Goal: Task Accomplishment & Management: Use online tool/utility

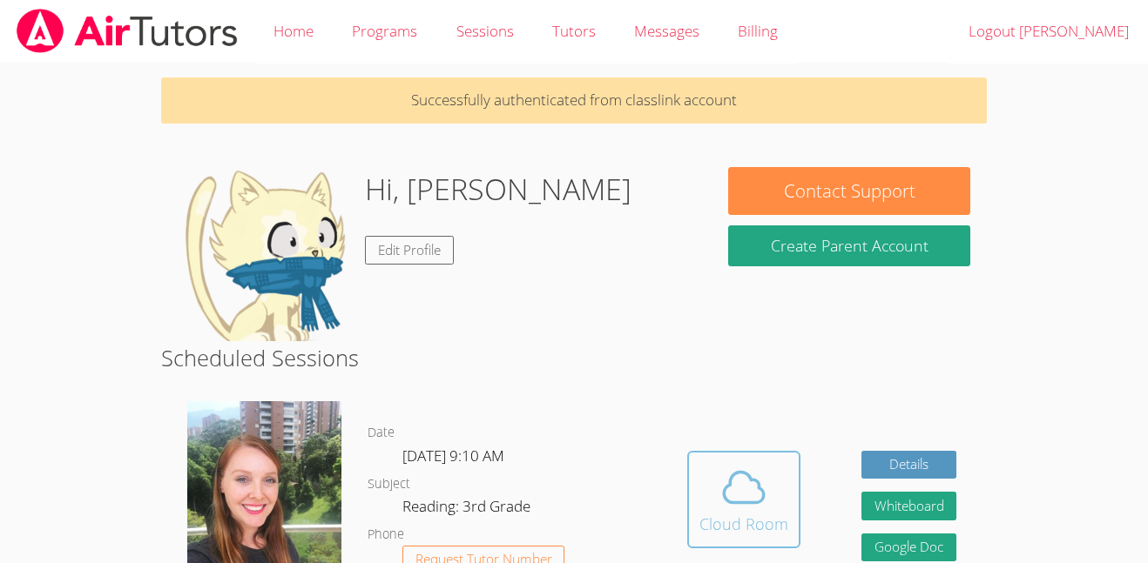
click at [782, 492] on span at bounding box center [743, 487] width 89 height 49
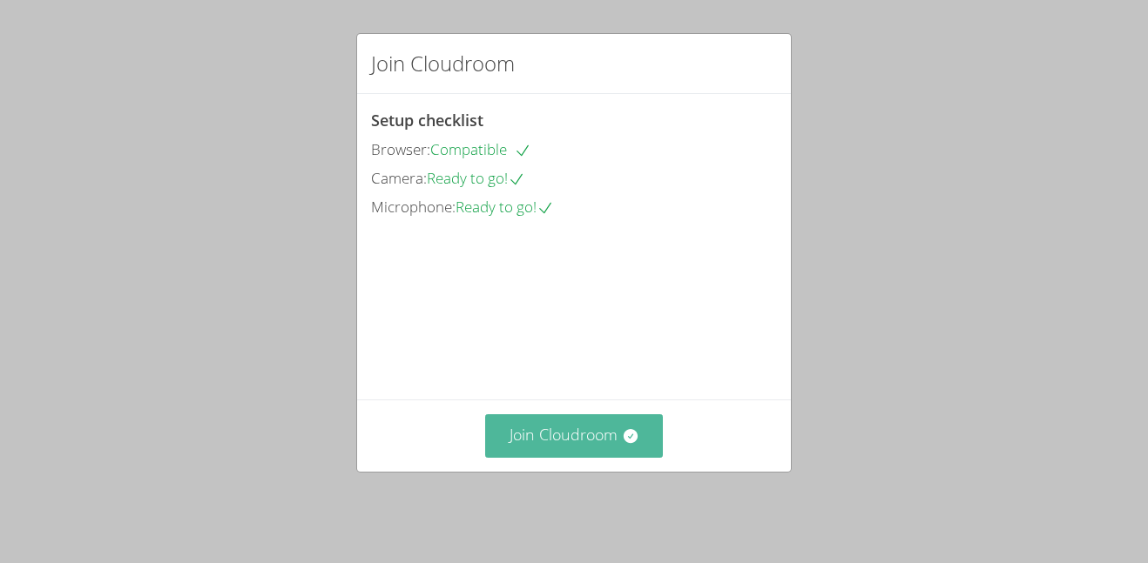
click at [607, 447] on button "Join Cloudroom" at bounding box center [574, 436] width 179 height 43
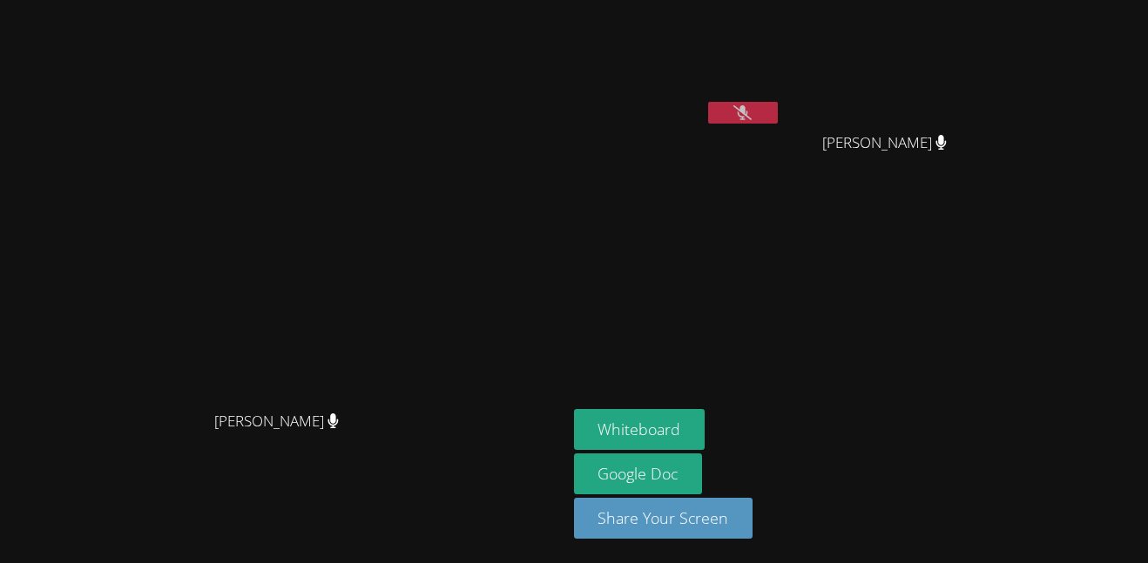
click at [752, 112] on icon at bounding box center [742, 112] width 18 height 15
click at [778, 106] on button at bounding box center [743, 113] width 70 height 22
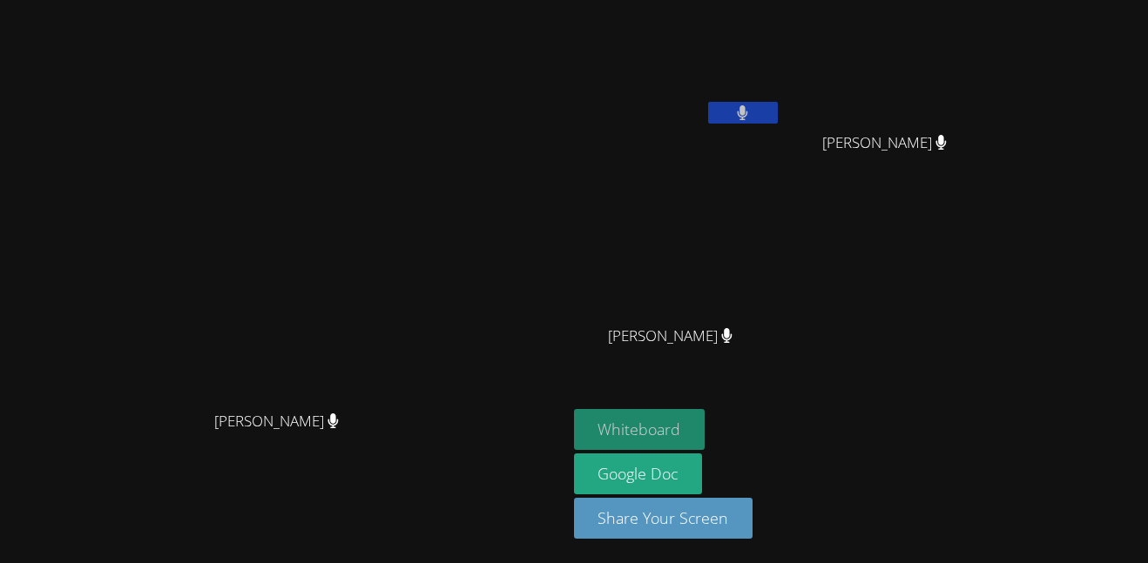
click at [705, 428] on button "Whiteboard" at bounding box center [640, 429] width 132 height 41
click at [752, 112] on icon at bounding box center [742, 112] width 18 height 15
click at [781, 219] on video at bounding box center [677, 258] width 207 height 117
click at [736, 345] on span "[PERSON_NAME]" at bounding box center [670, 336] width 132 height 25
click at [736, 338] on icon at bounding box center [727, 335] width 18 height 15
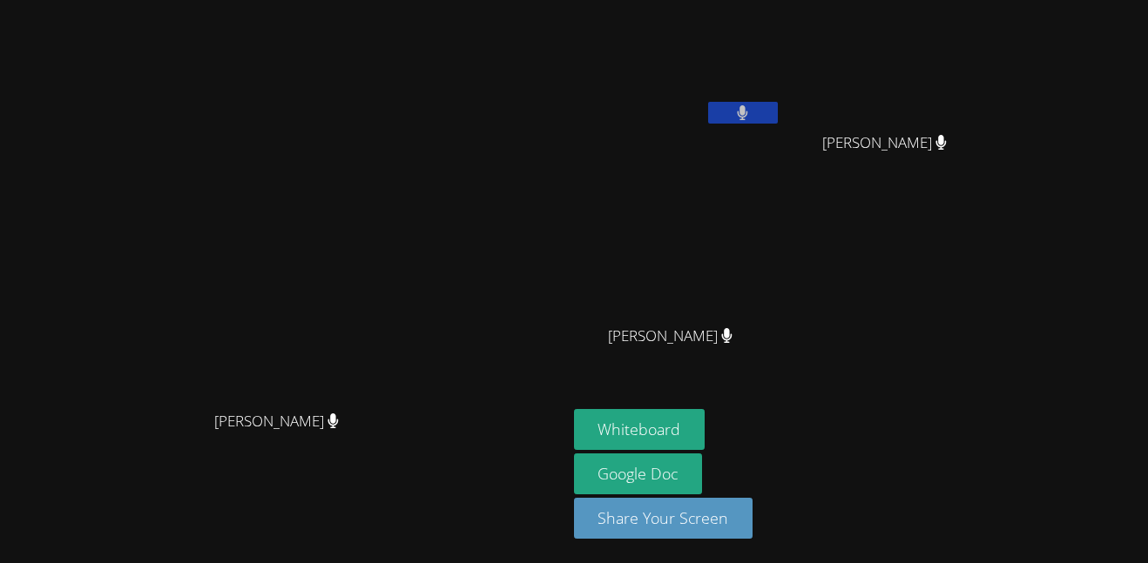
click at [732, 329] on icon at bounding box center [726, 335] width 11 height 15
click at [736, 334] on icon at bounding box center [727, 335] width 18 height 15
click at [736, 332] on icon at bounding box center [727, 335] width 18 height 15
click at [736, 331] on icon at bounding box center [727, 335] width 18 height 15
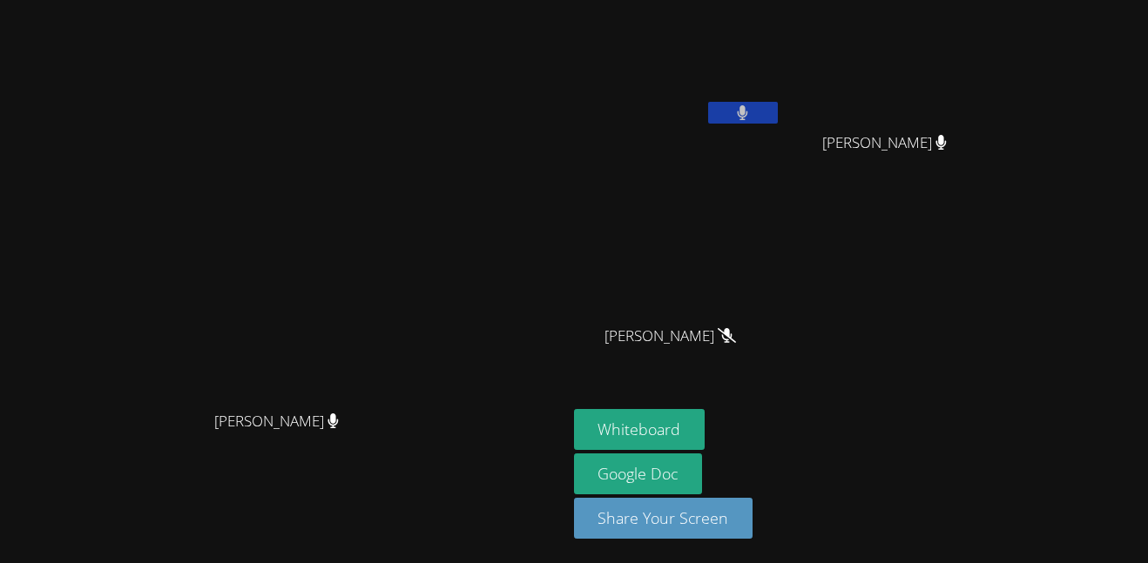
click at [736, 328] on icon at bounding box center [727, 335] width 18 height 15
click at [736, 333] on icon at bounding box center [727, 335] width 18 height 15
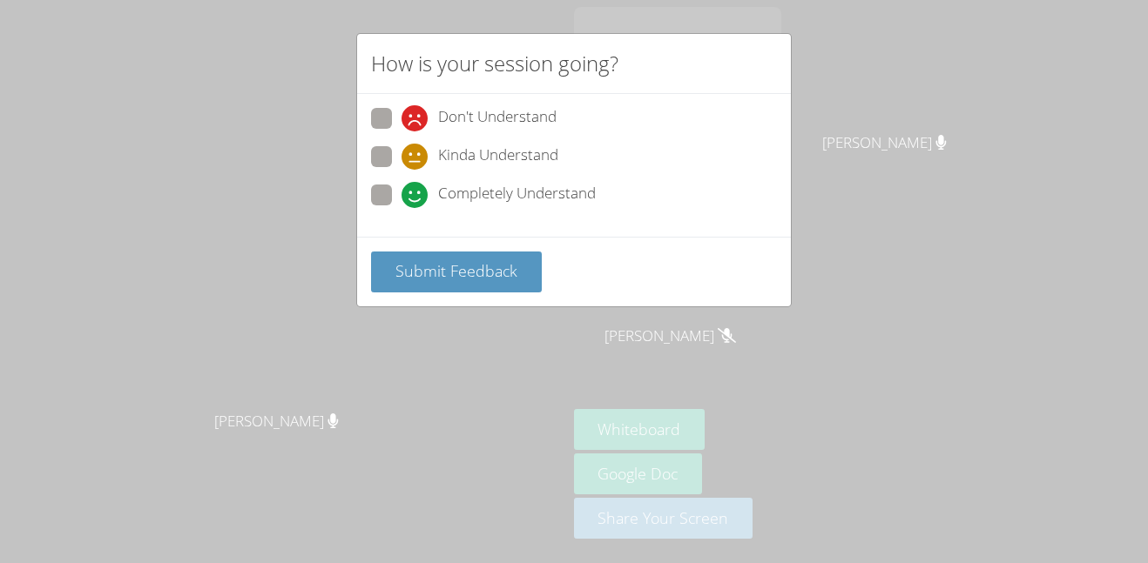
click at [393, 196] on label "Completely Understand" at bounding box center [483, 197] width 225 height 24
click at [401, 196] on input "Completely Understand" at bounding box center [408, 192] width 15 height 15
radio input "true"
